Goal: Navigation & Orientation: Find specific page/section

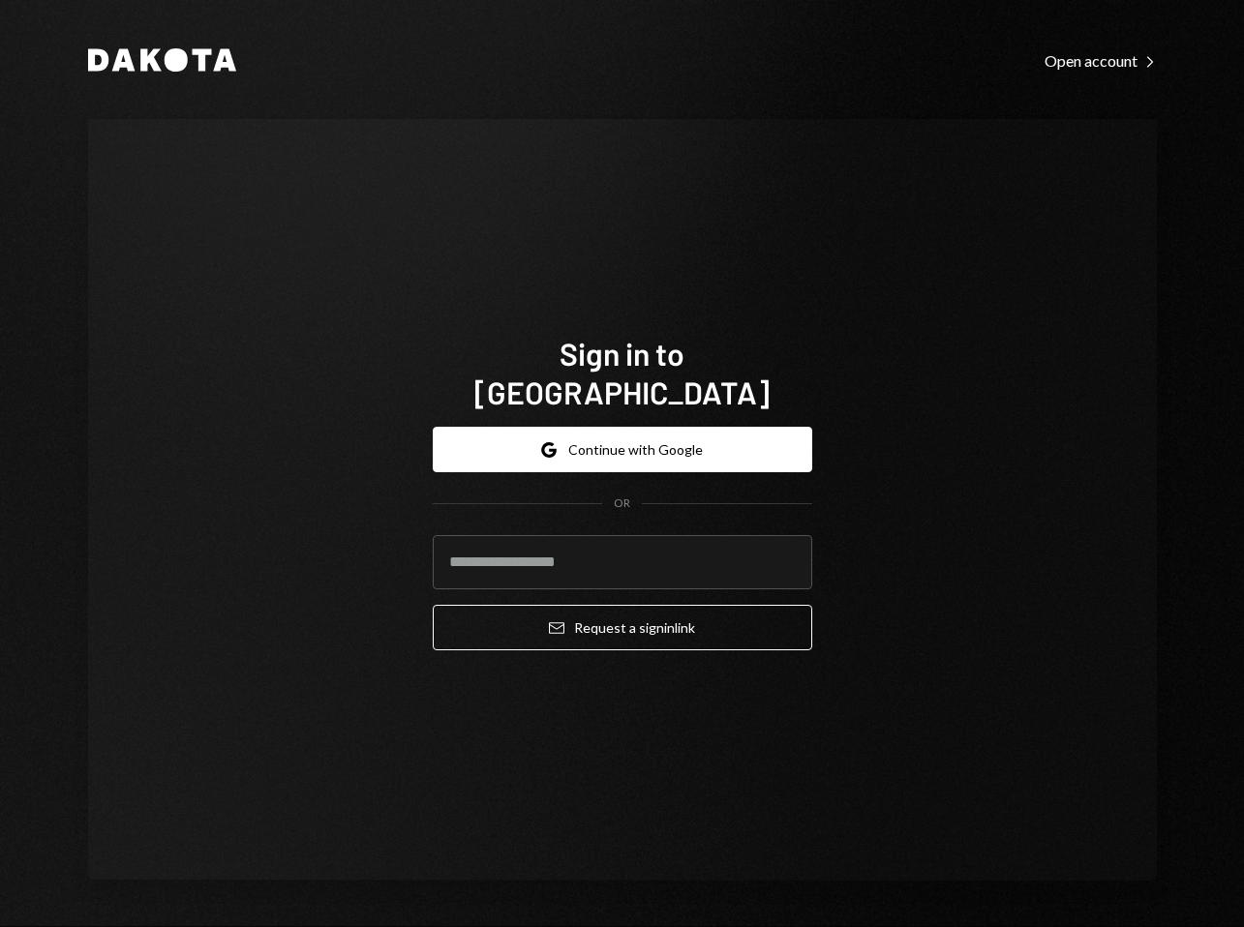
type input "**********"
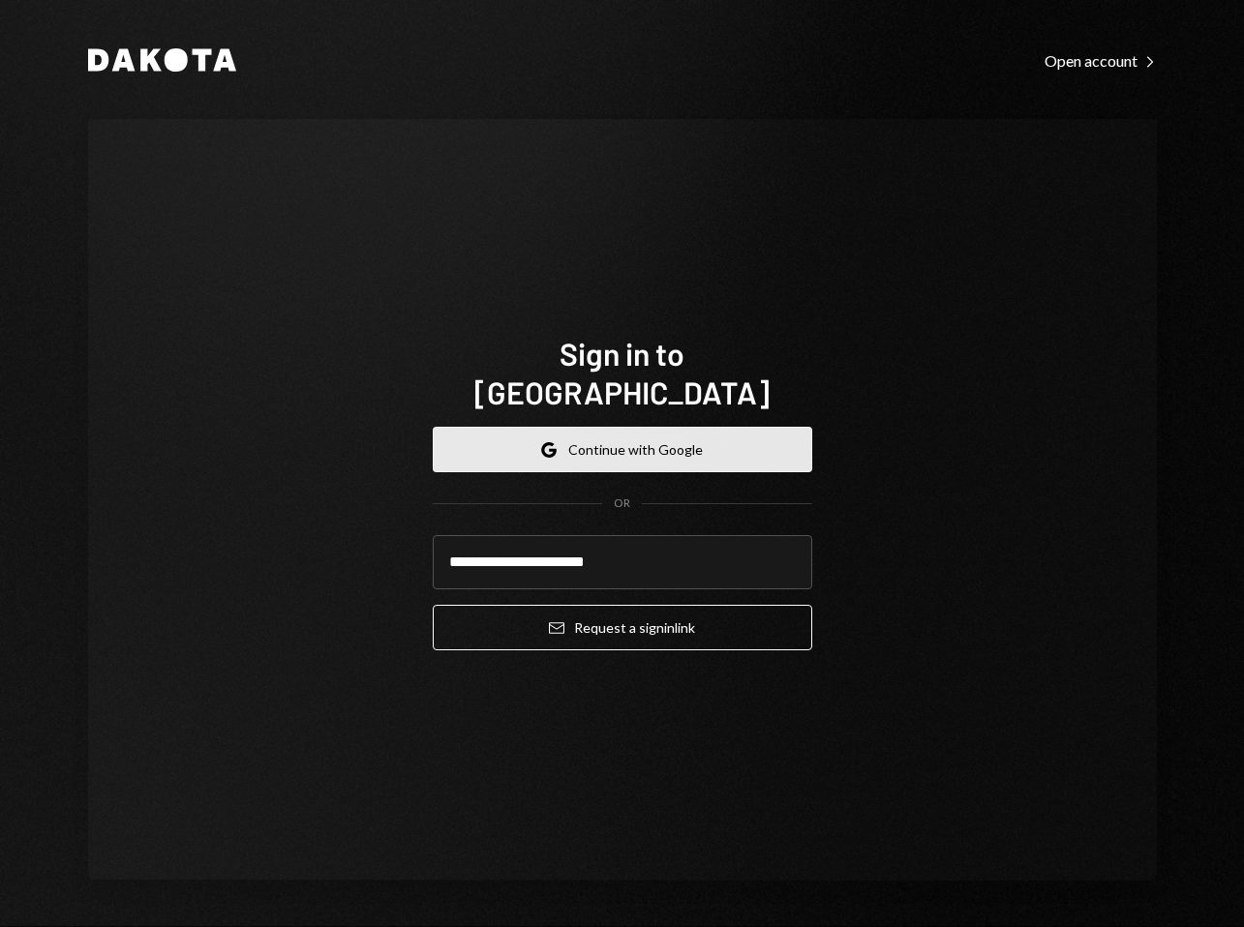
click at [627, 444] on button "Google Continue with Google" at bounding box center [623, 450] width 380 height 46
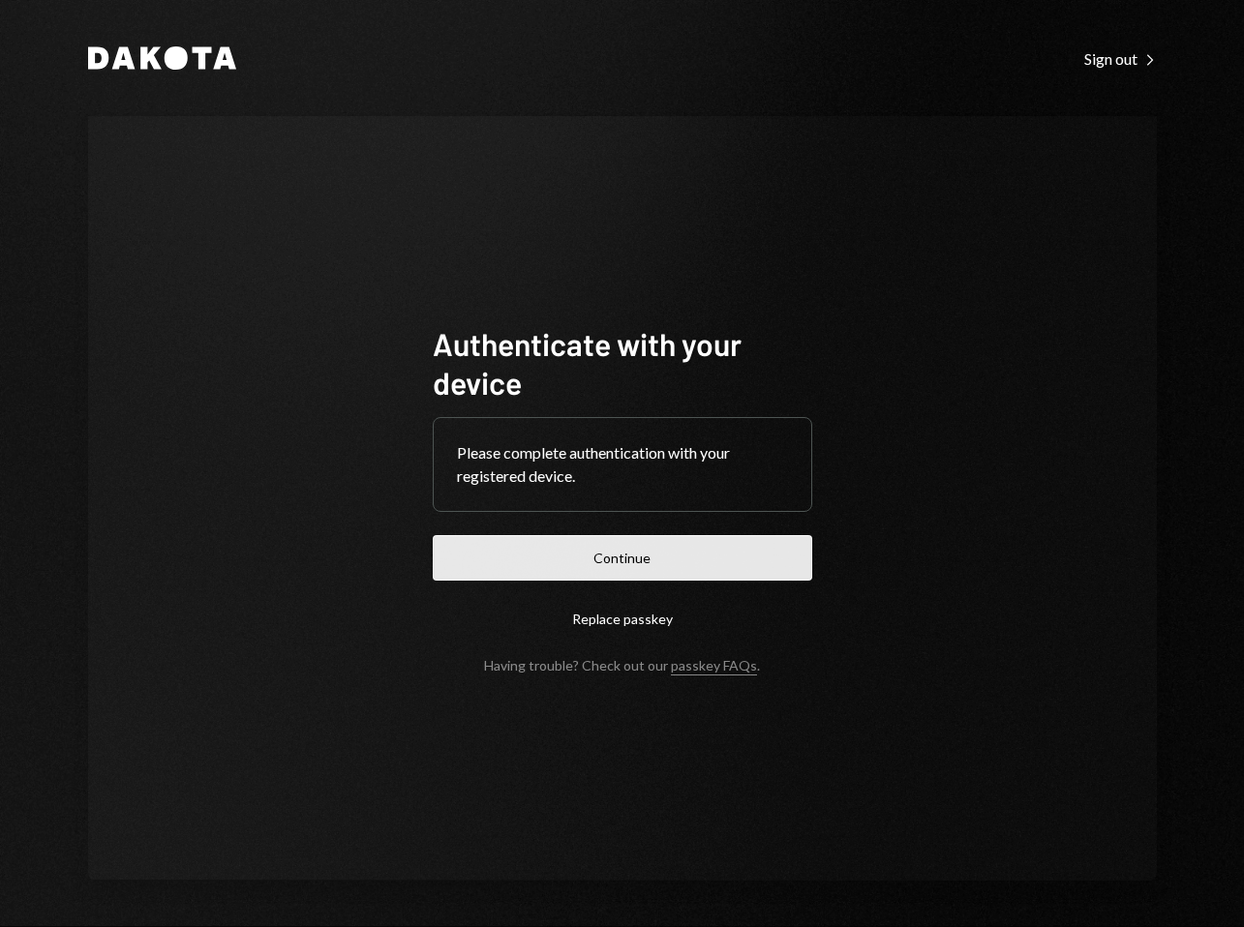
click at [685, 551] on button "Continue" at bounding box center [623, 558] width 380 height 46
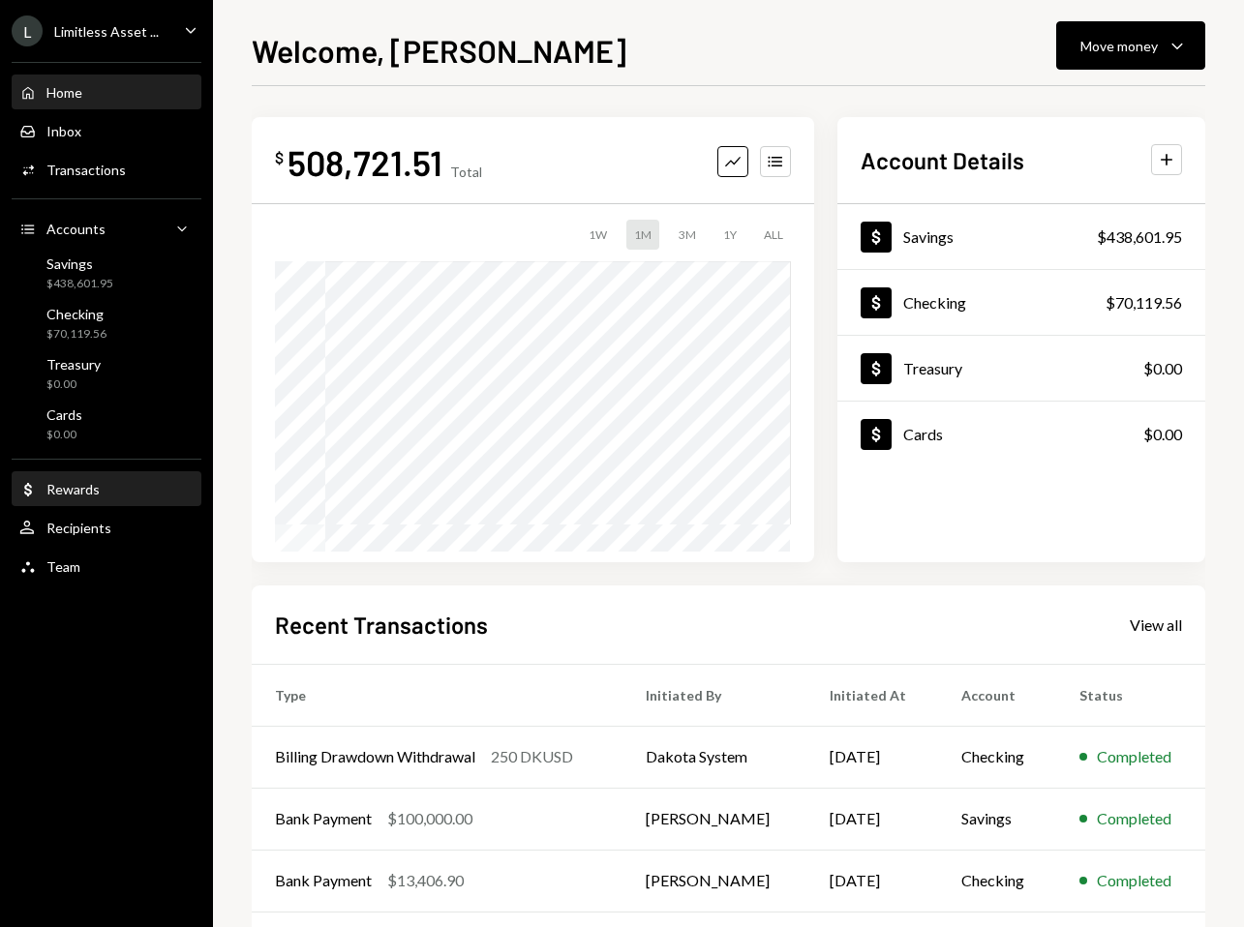
click at [95, 493] on div "Rewards" at bounding box center [72, 489] width 53 height 16
